Goal: Transaction & Acquisition: Purchase product/service

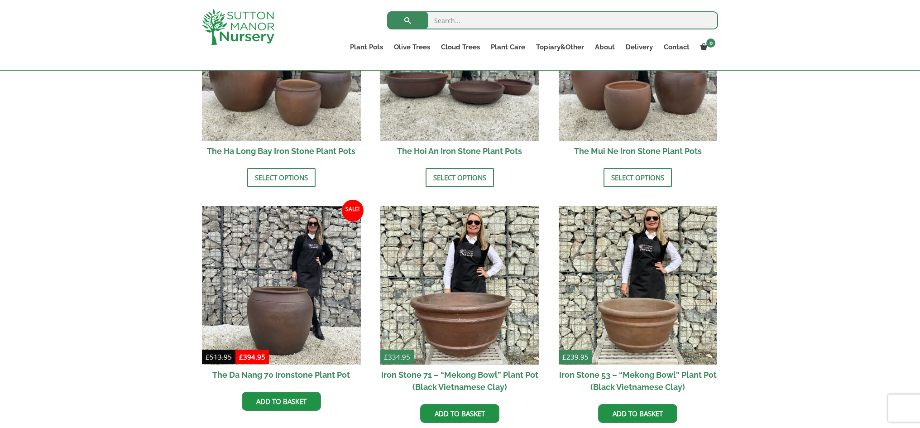
scroll to position [349, 0]
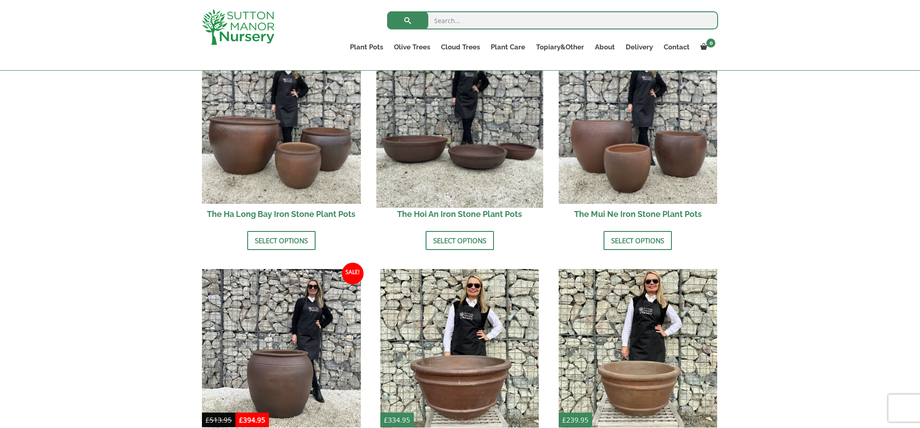
click at [416, 145] on img at bounding box center [459, 124] width 167 height 167
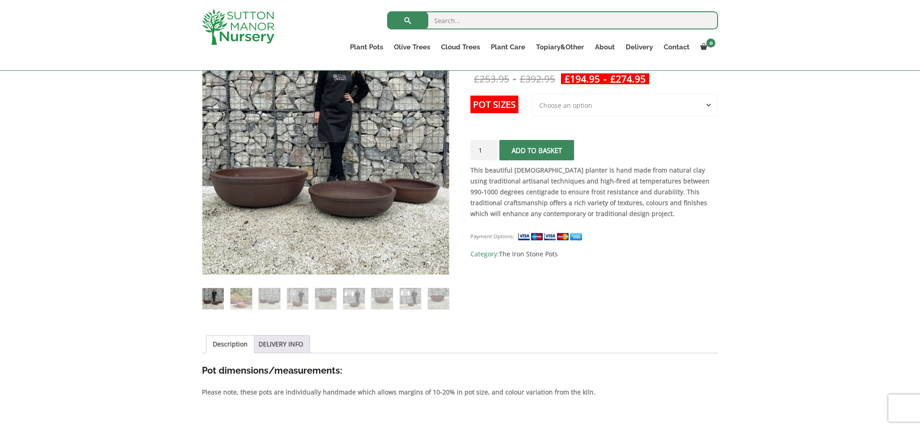
scroll to position [184, 0]
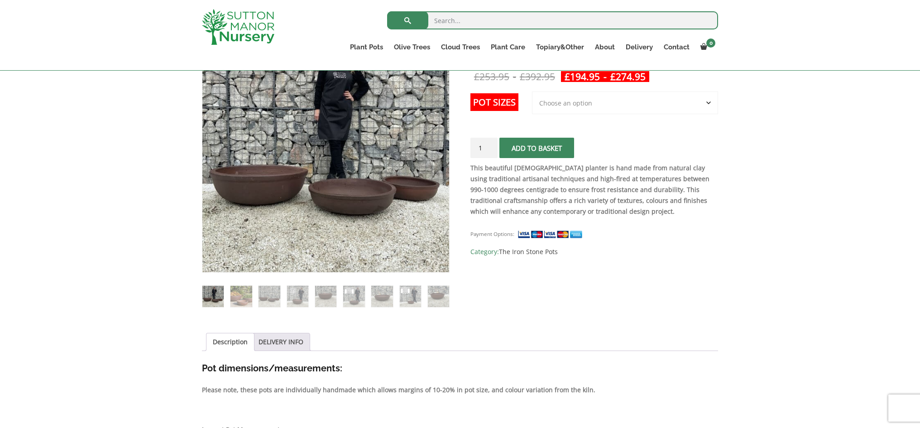
click at [265, 192] on img at bounding box center [325, 148] width 247 height 247
click at [241, 299] on img at bounding box center [241, 296] width 21 height 21
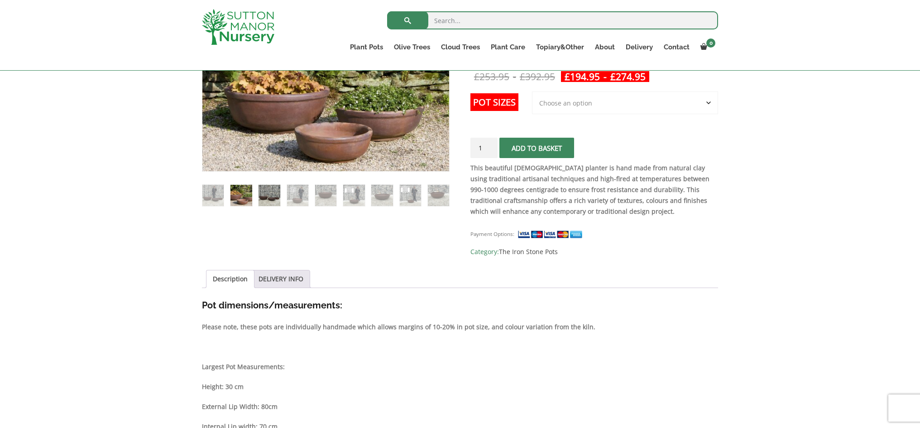
click at [271, 196] on img at bounding box center [269, 195] width 21 height 21
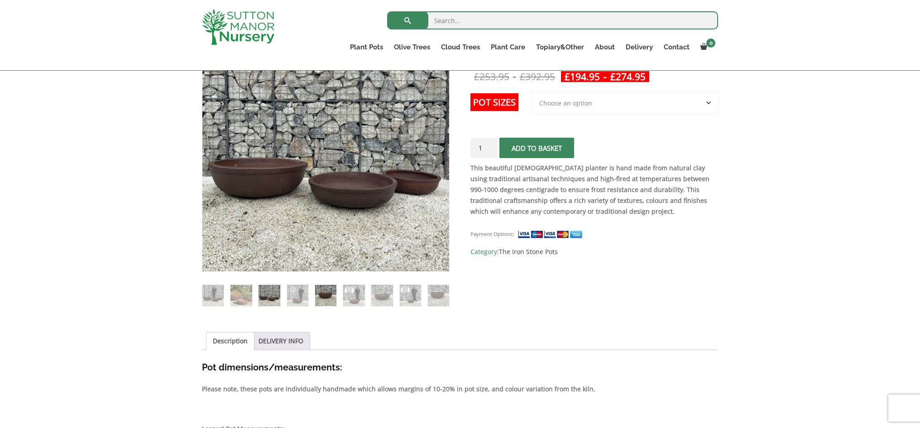
click at [325, 294] on img at bounding box center [325, 295] width 21 height 21
